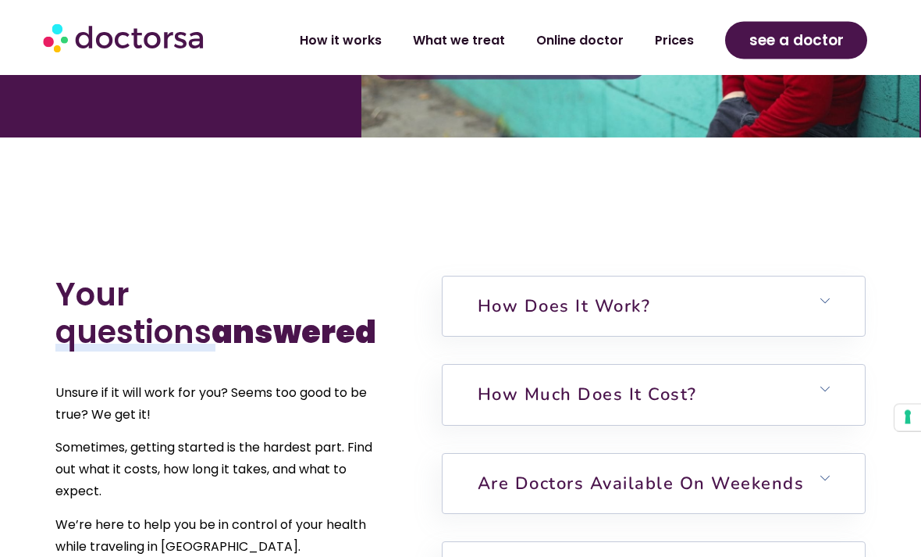
scroll to position [3132, 0]
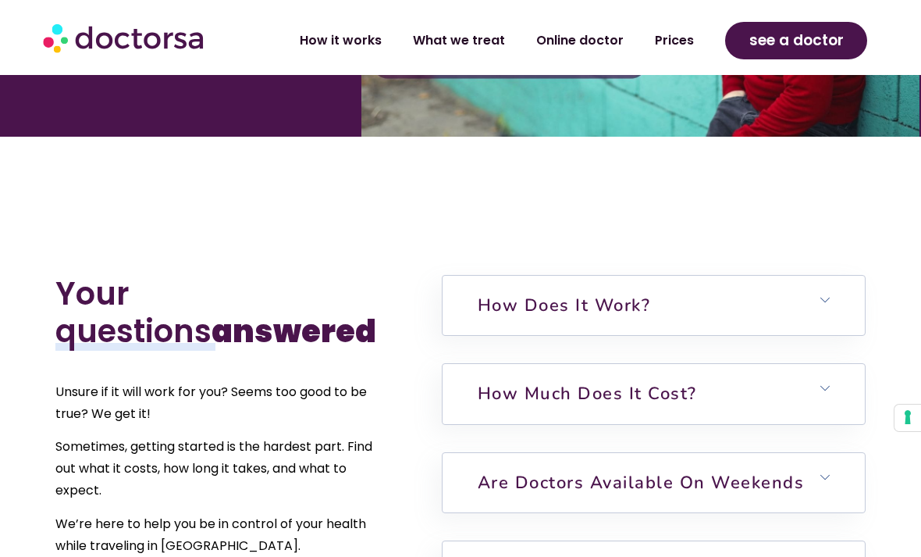
click at [819, 276] on h6 "How does it work?" at bounding box center [654, 305] width 422 height 59
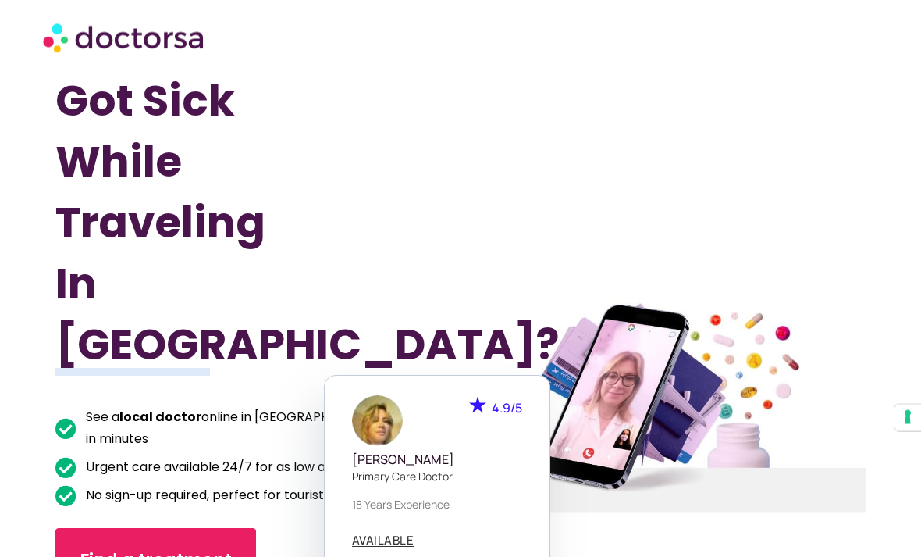
scroll to position [0, 0]
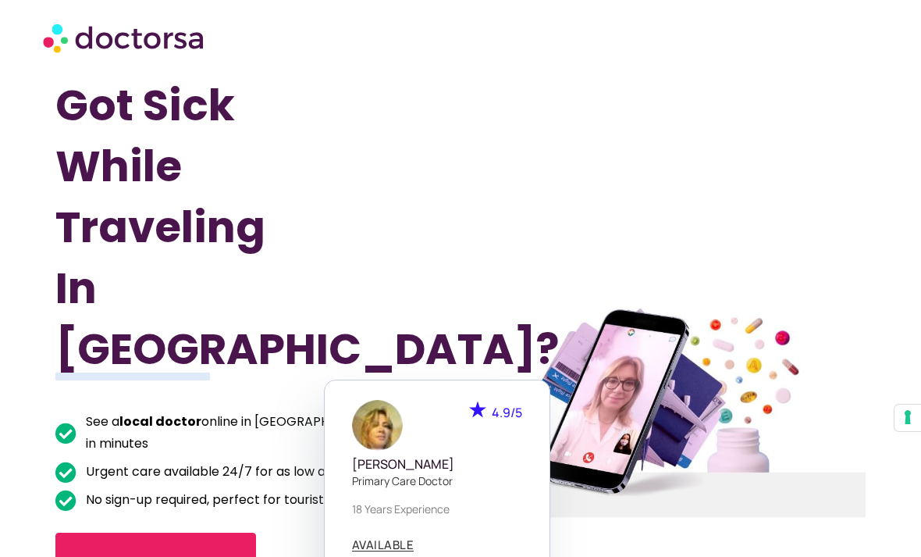
click at [768, 272] on div at bounding box center [664, 410] width 428 height 709
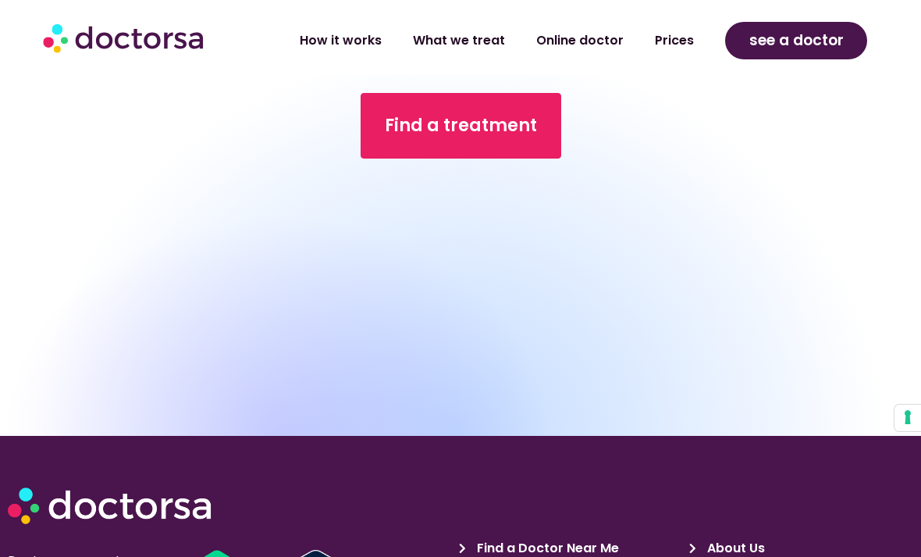
scroll to position [4706, 0]
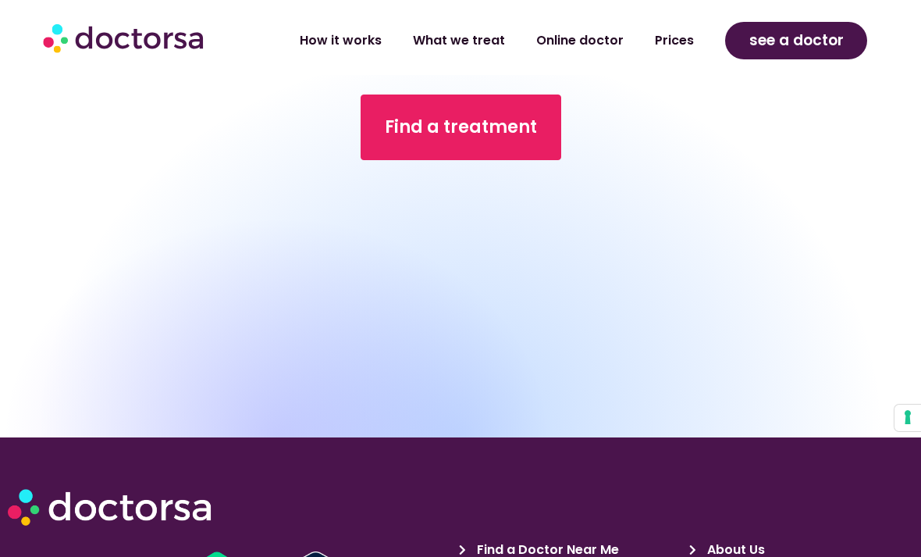
click at [471, 38] on link "What we treat" at bounding box center [458, 41] width 123 height 36
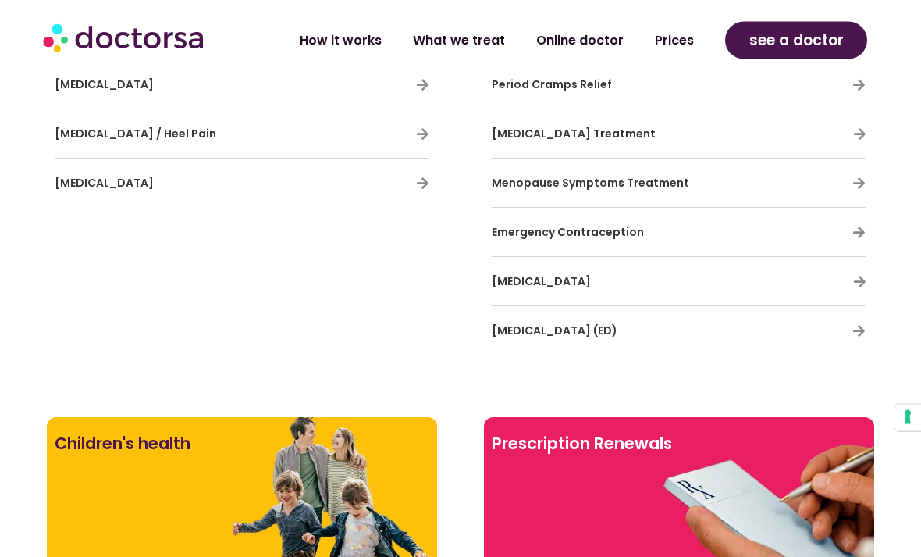
scroll to position [3674, 0]
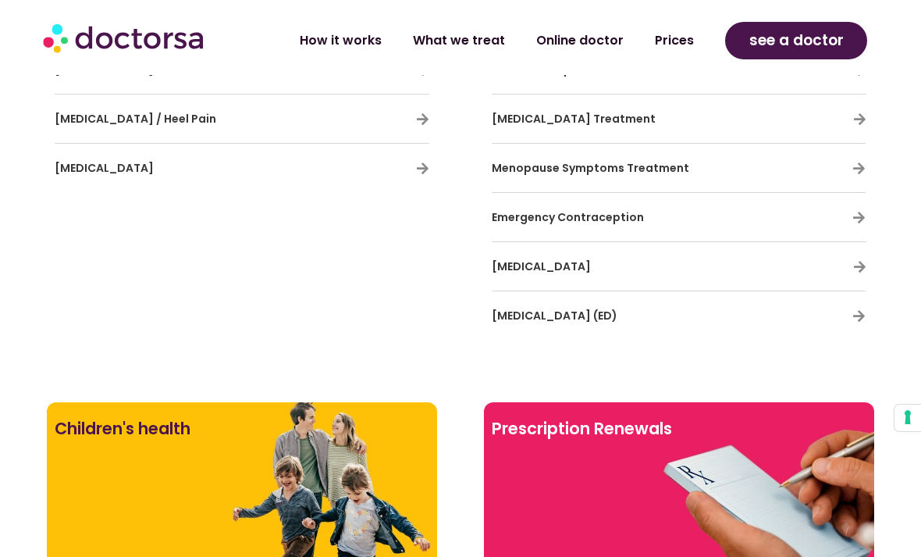
click at [662, 515] on div at bounding box center [679, 533] width 375 height 141
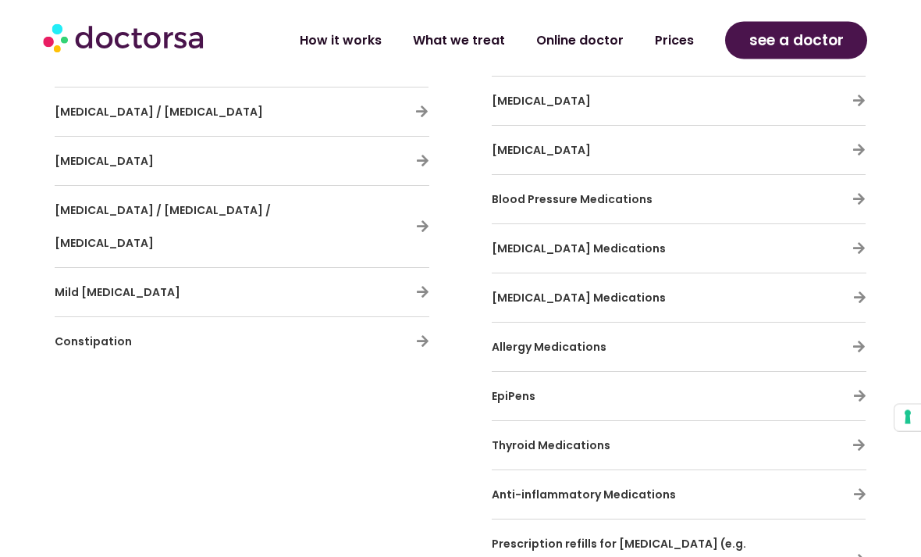
scroll to position [4647, 0]
click at [855, 438] on icon at bounding box center [859, 444] width 13 height 13
click at [859, 438] on icon at bounding box center [859, 444] width 13 height 13
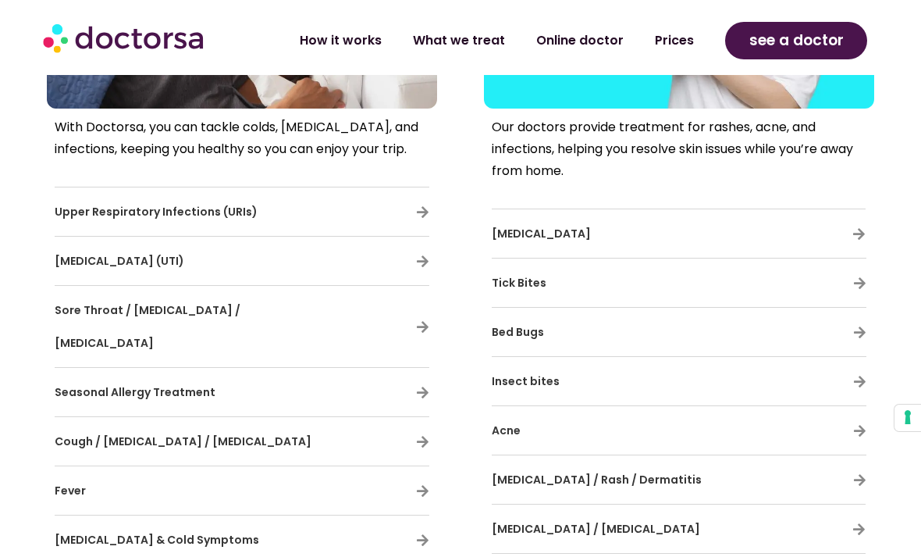
scroll to position [860, 0]
